Goal: Communication & Community: Answer question/provide support

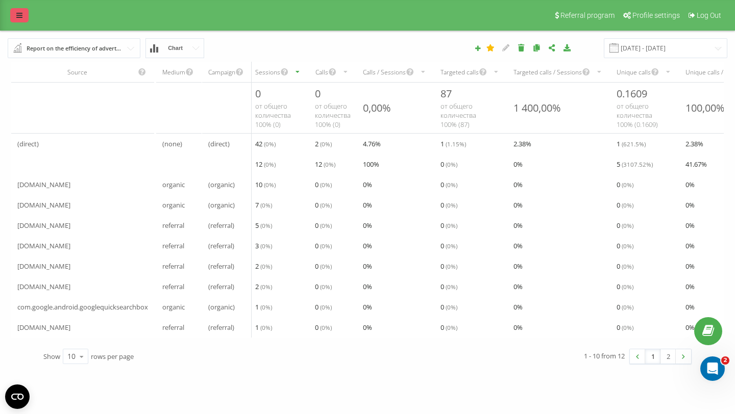
click at [22, 17] on link at bounding box center [19, 15] width 18 height 14
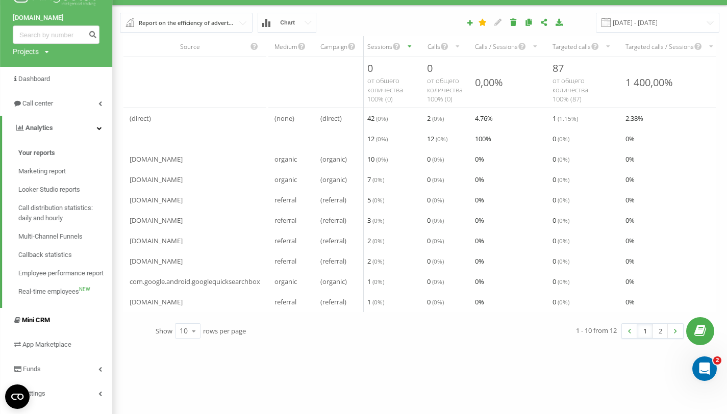
scroll to position [43, 0]
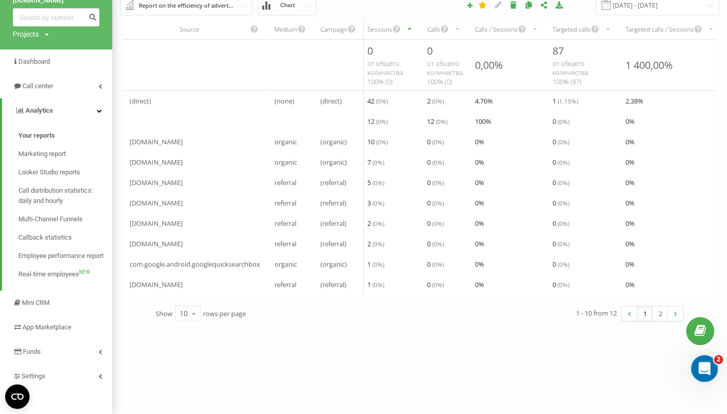
click at [705, 357] on div "Otwórz komunikator Intercom" at bounding box center [703, 368] width 34 height 34
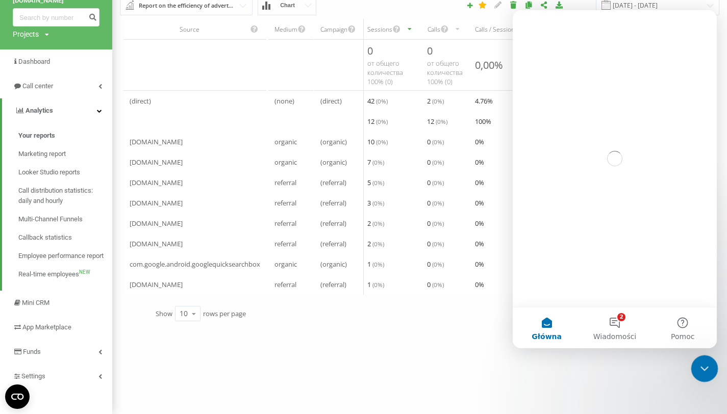
scroll to position [0, 0]
click at [629, 325] on button "2 Wiadomości" at bounding box center [615, 328] width 68 height 41
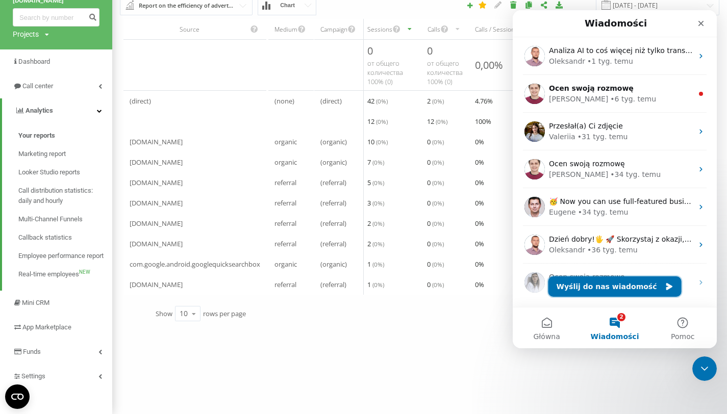
click at [630, 290] on button "Wyślij do nas wiadomość" at bounding box center [615, 287] width 133 height 20
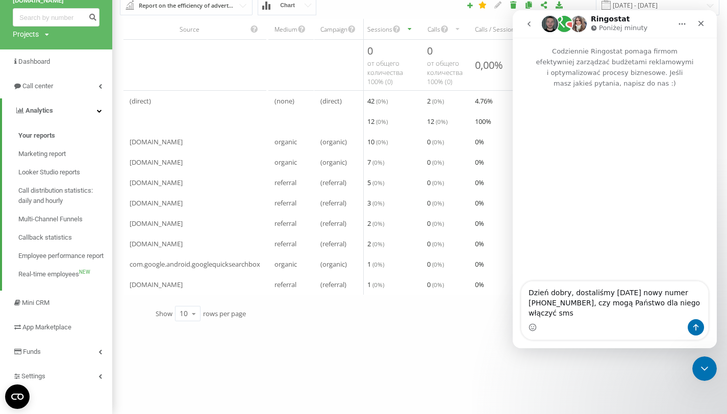
type textarea "Dzień dobry, dostaliśmy wczoraj nowy numer +48 579 771 412, czy mogą Państwo dl…"
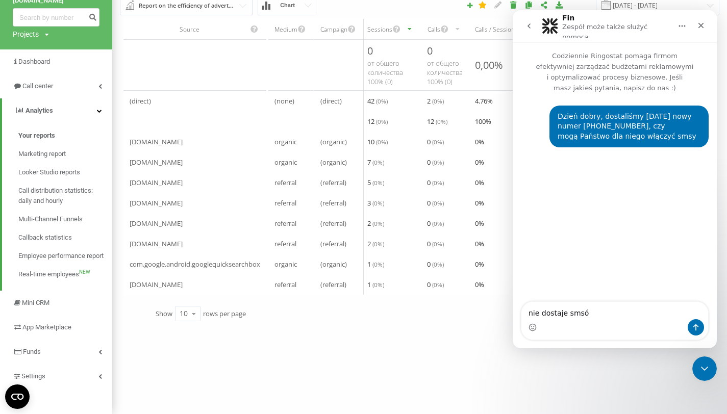
type textarea "nie dostaje smsów"
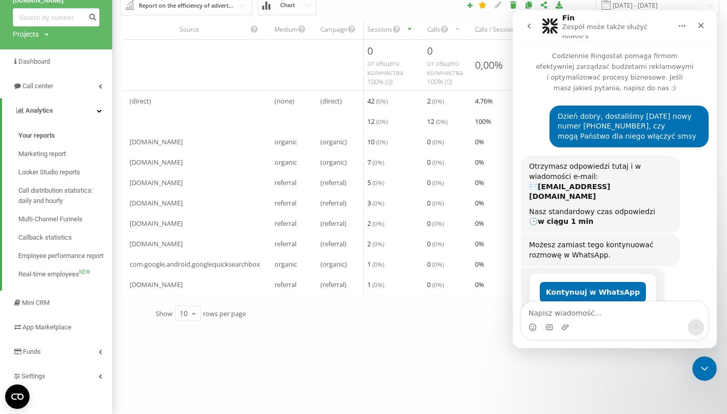
scroll to position [52, 0]
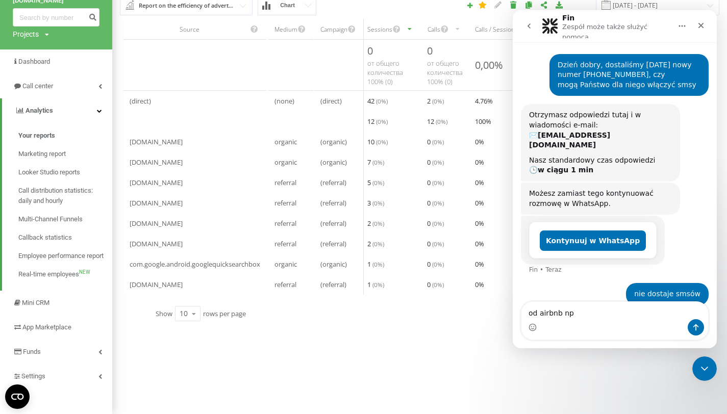
type textarea "od airbnb np"
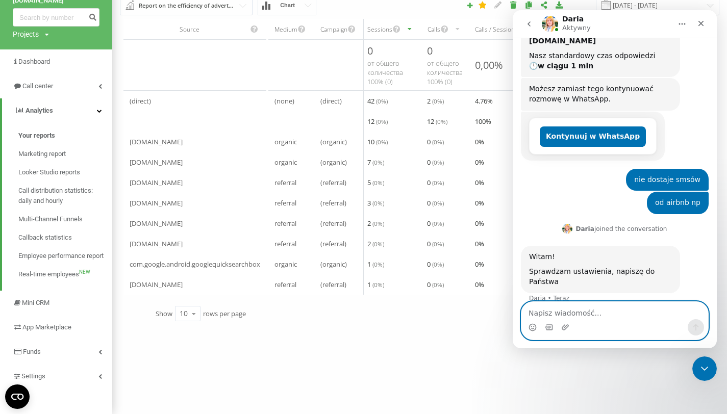
scroll to position [154, 0]
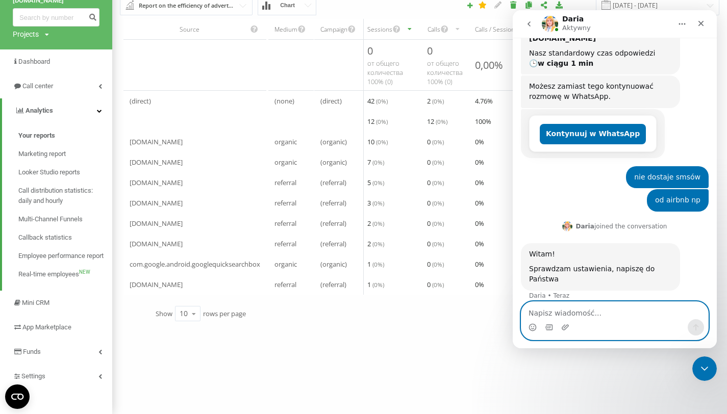
click at [626, 312] on textarea "Napisz wiadomość..." at bounding box center [615, 310] width 187 height 17
type textarea "ok dziękuje"
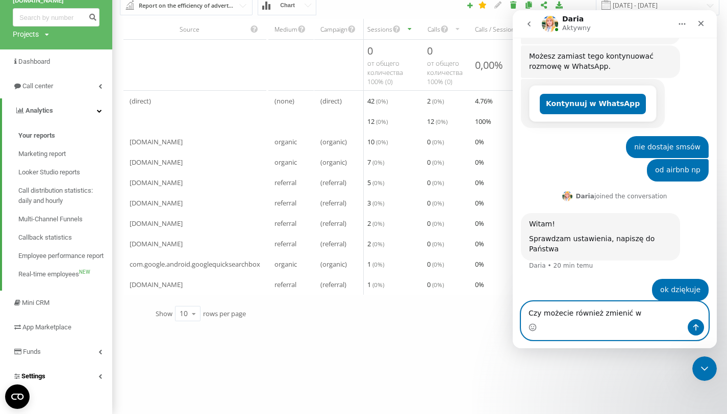
type textarea "Czy możecie również zmienić w"
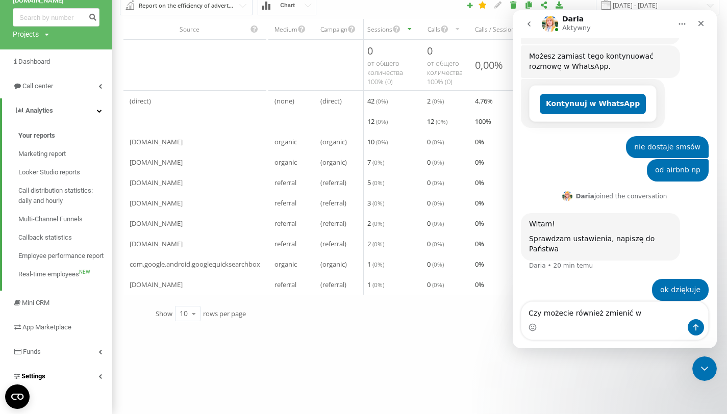
click at [68, 381] on link "Settings" at bounding box center [56, 376] width 112 height 24
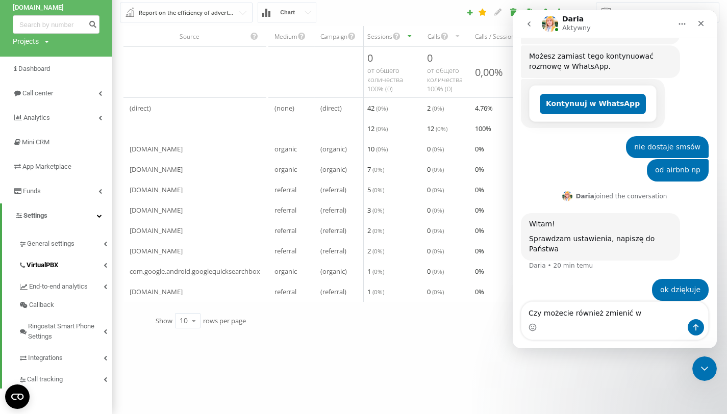
click at [87, 267] on link "VirtualPBX" at bounding box center [65, 263] width 94 height 21
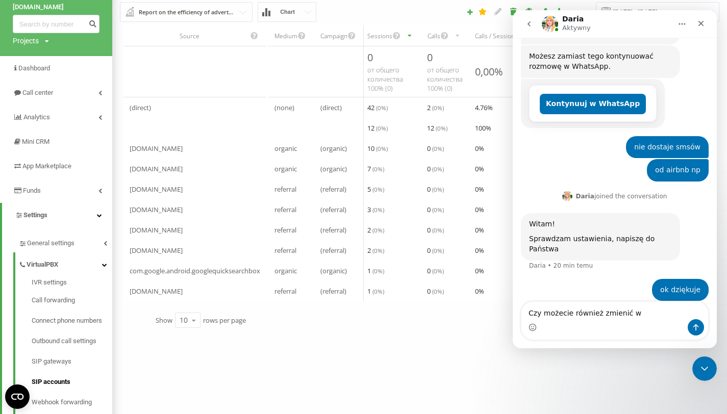
scroll to position [119, 0]
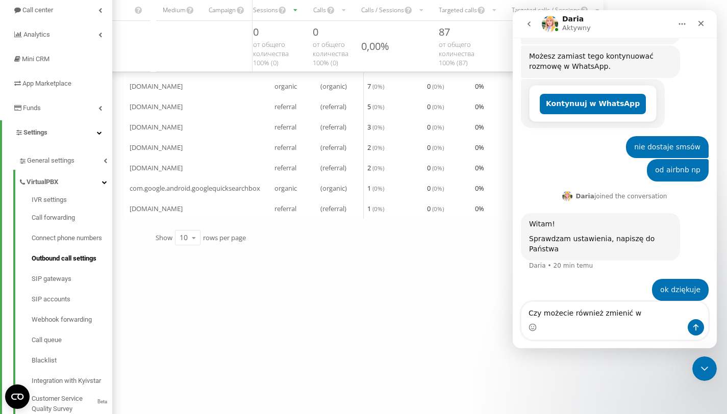
click at [79, 265] on link "Outbound call settings" at bounding box center [72, 259] width 81 height 20
